Goal: Find specific page/section: Find specific page/section

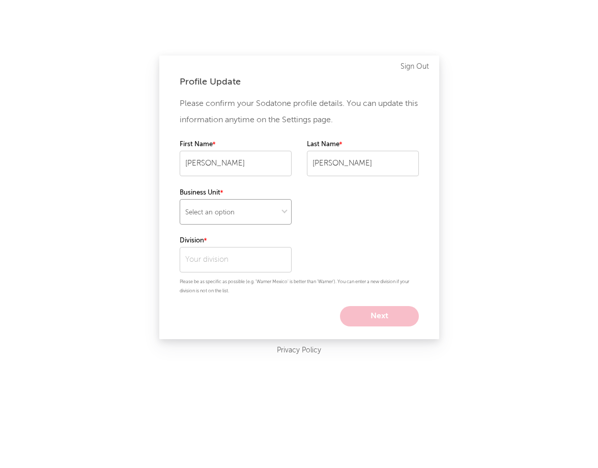
click at [230, 204] on select "Select an option" at bounding box center [236, 211] width 112 height 25
select select "tech"
click at [180, 199] on select "Select an option" at bounding box center [236, 211] width 112 height 25
click at [253, 263] on input "text" at bounding box center [236, 259] width 112 height 25
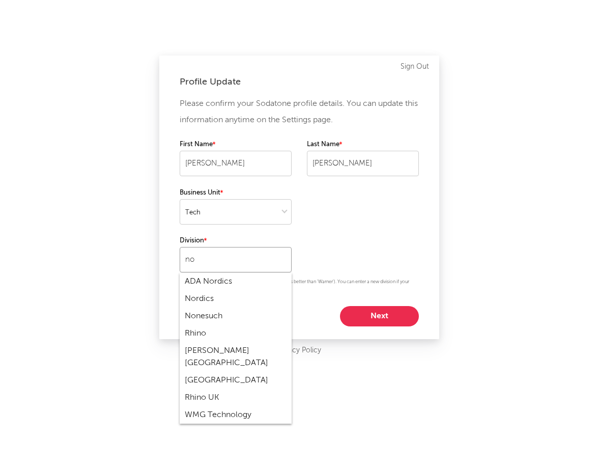
type input "n"
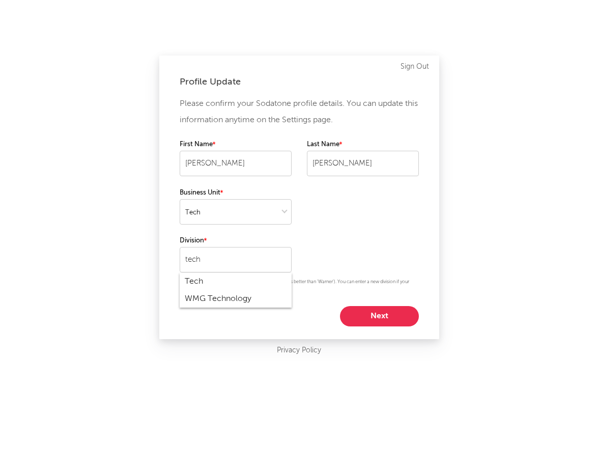
click at [220, 295] on div "WMG Technology" at bounding box center [236, 298] width 112 height 17
type input "WMG Technology"
click at [375, 319] on button "Next" at bounding box center [379, 316] width 79 height 20
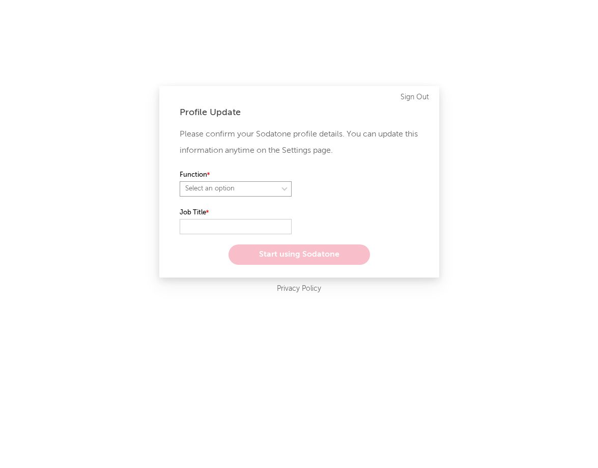
click at [250, 192] on select "Select an option" at bounding box center [236, 188] width 112 height 15
select select "other"
click at [180, 181] on select "Select an option" at bounding box center [236, 188] width 112 height 15
click at [245, 227] on input "text" at bounding box center [236, 226] width 112 height 15
